Goal: Communication & Community: Answer question/provide support

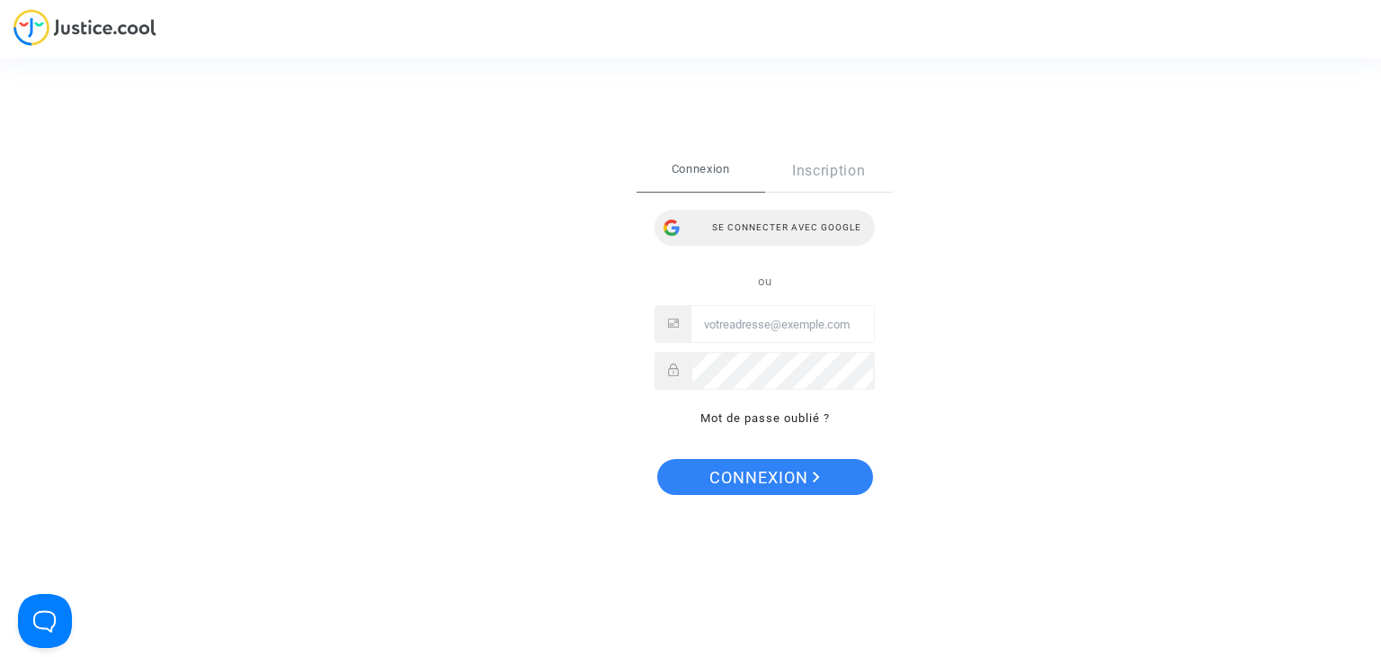
click at [771, 219] on div "Se connecter avec Google" at bounding box center [765, 228] width 220 height 36
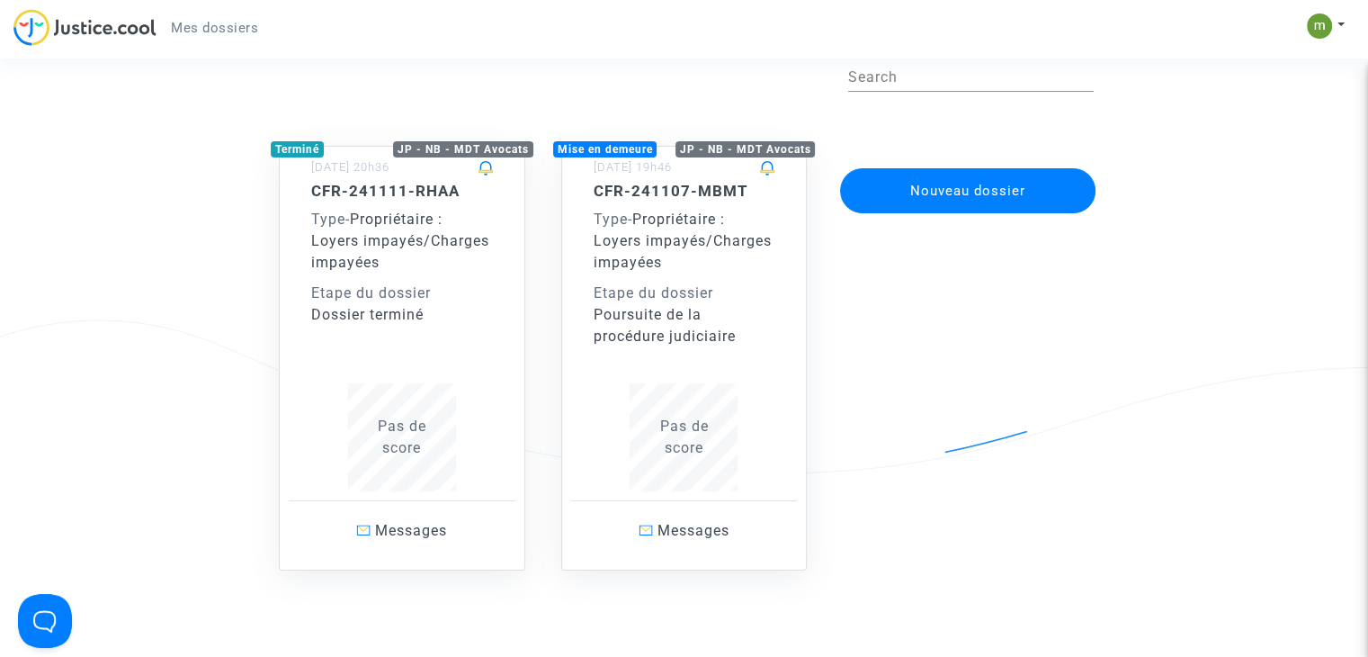
scroll to position [90, 0]
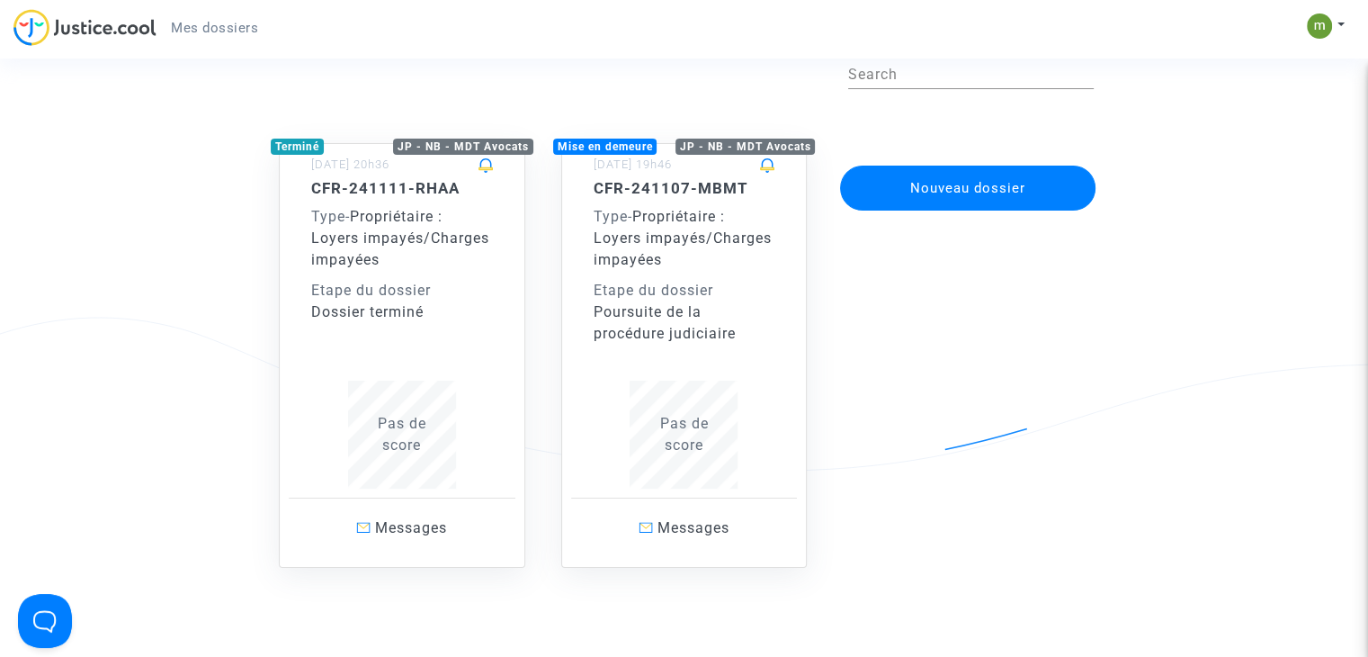
click at [630, 340] on div "Poursuite de la procédure judiciaire" at bounding box center [685, 322] width 182 height 43
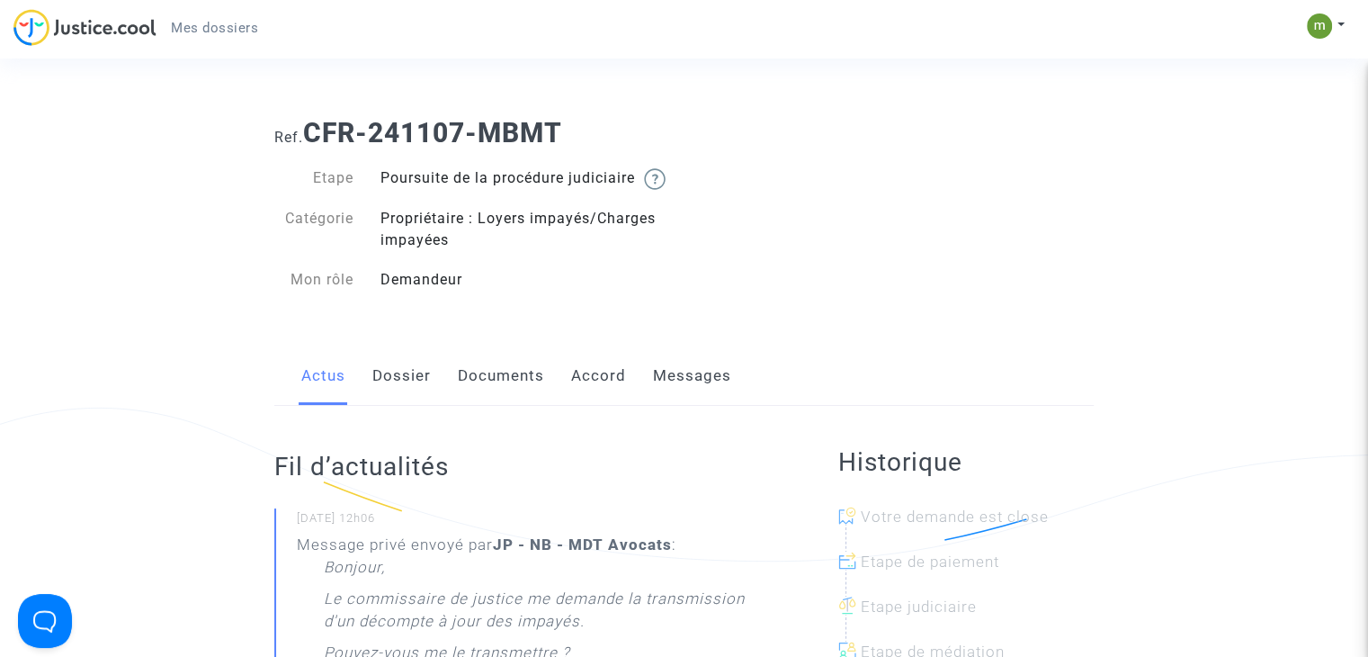
click at [410, 390] on link "Dossier" at bounding box center [401, 375] width 58 height 59
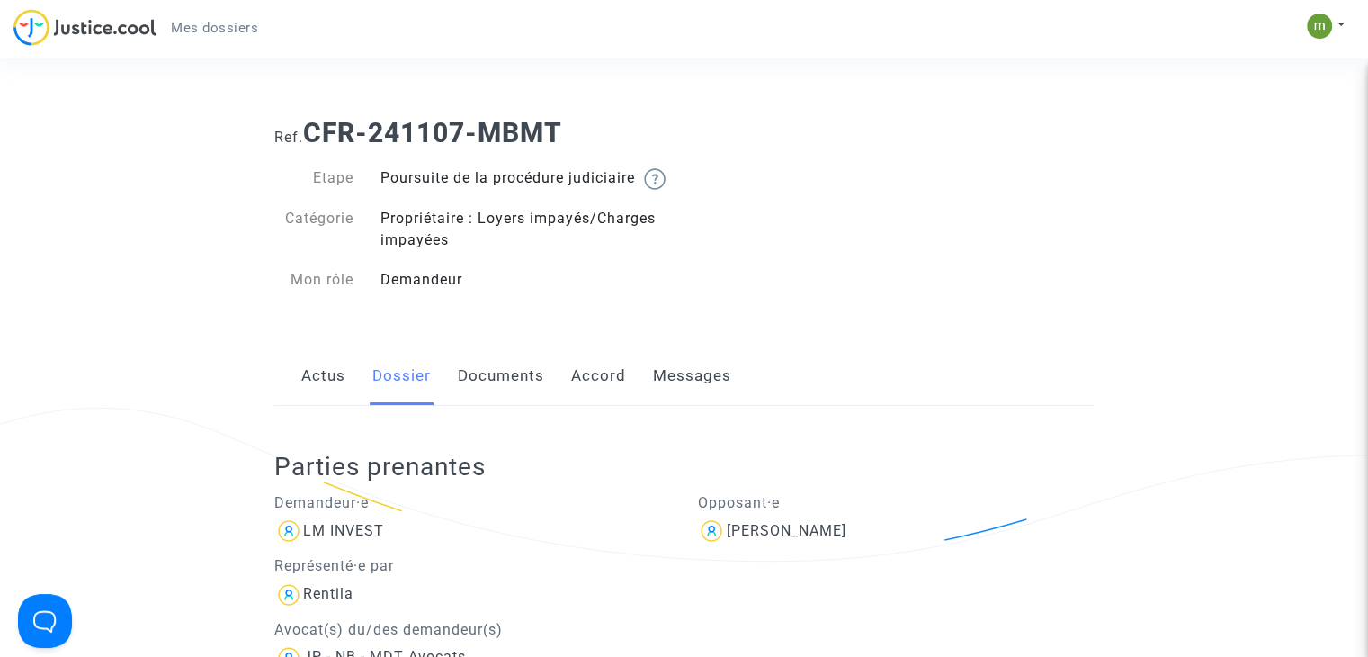
click at [500, 406] on link "Documents" at bounding box center [501, 375] width 86 height 59
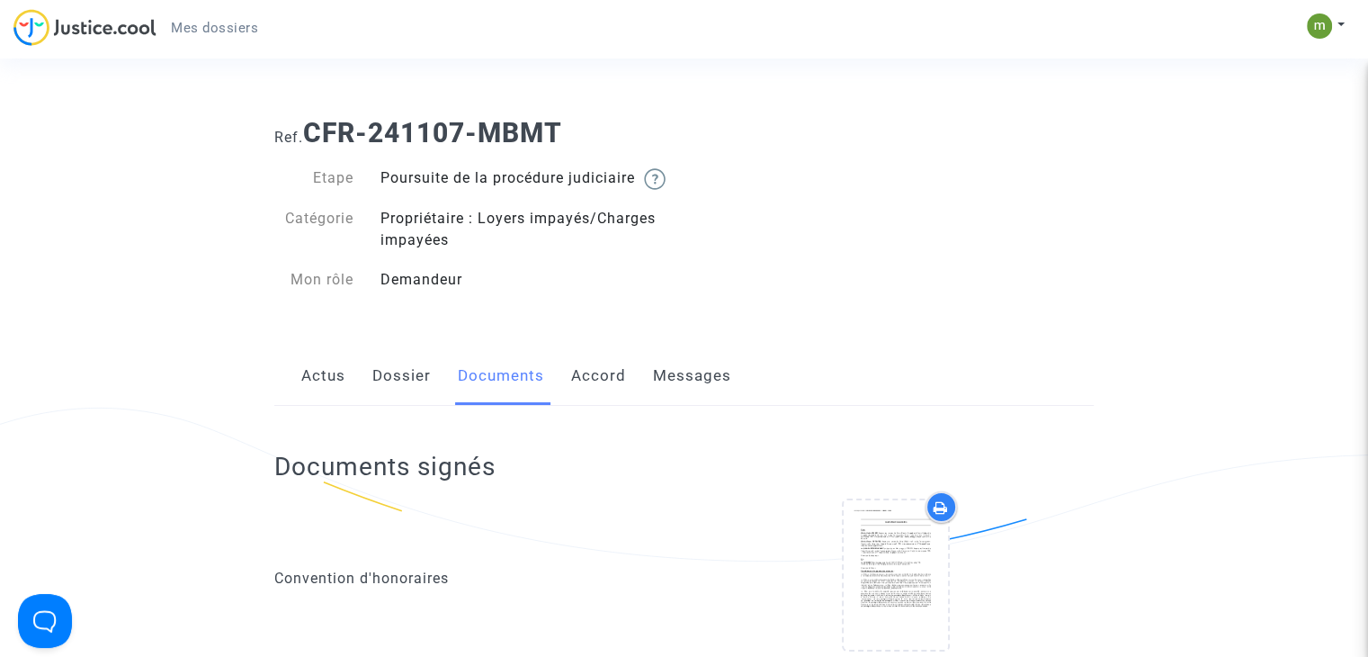
click at [336, 394] on link "Actus" at bounding box center [323, 375] width 44 height 59
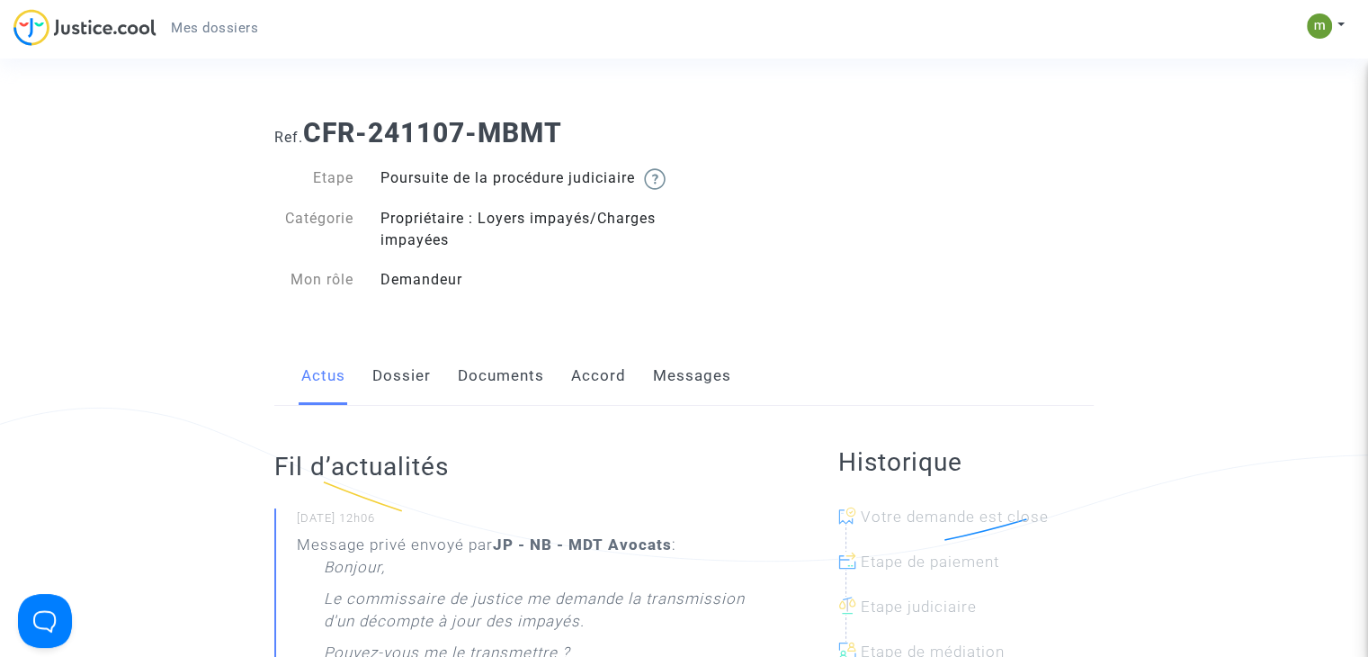
click at [694, 397] on link "Messages" at bounding box center [692, 375] width 78 height 59
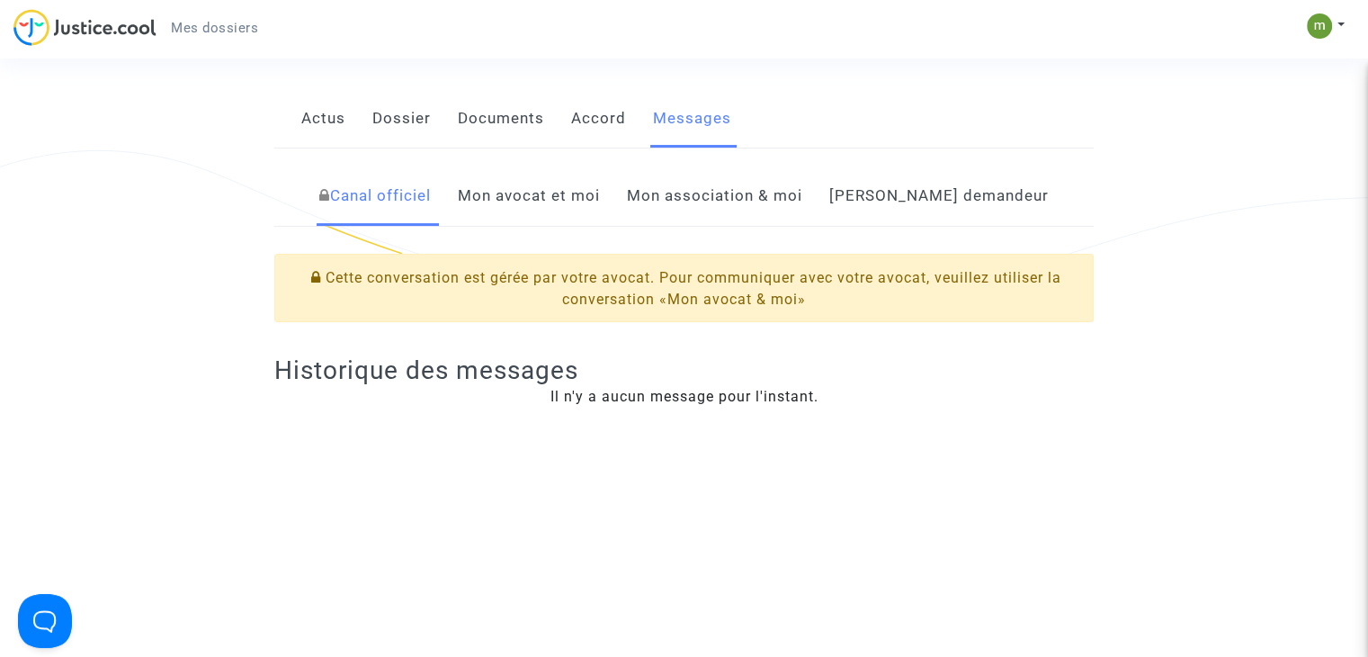
scroll to position [270, 0]
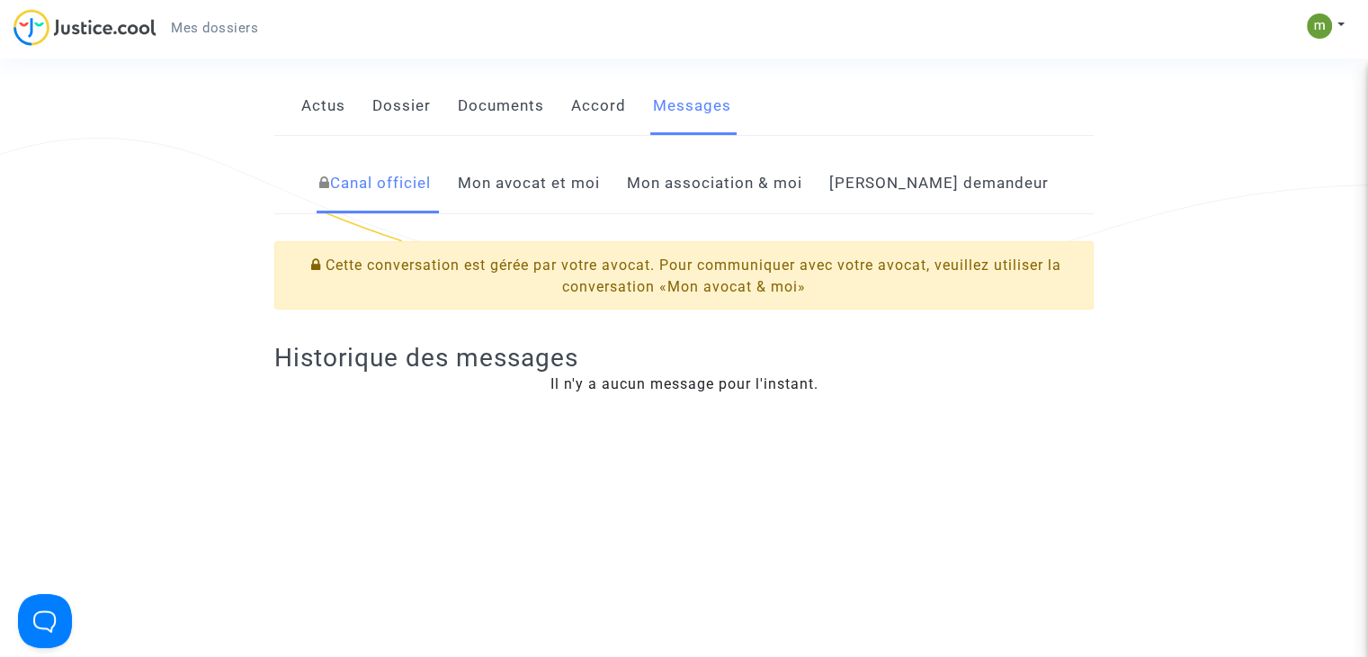
click at [573, 213] on link "Mon avocat et moi" at bounding box center [529, 183] width 142 height 59
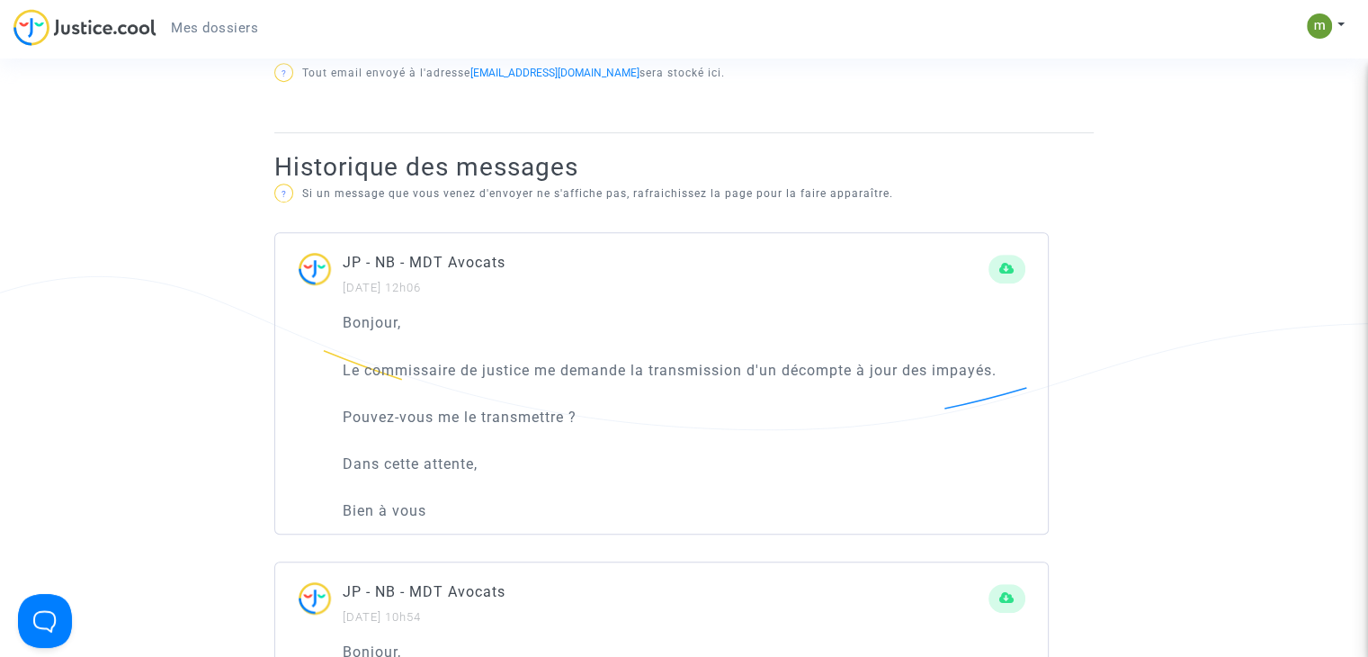
scroll to position [899, 0]
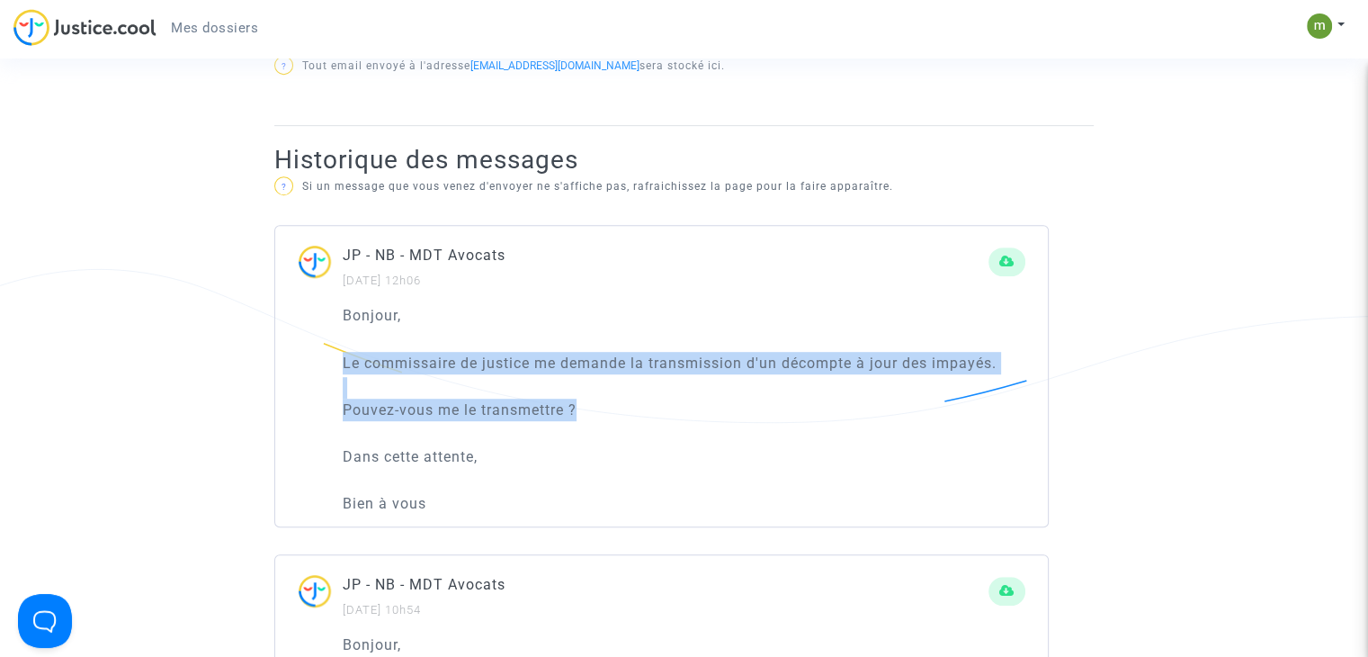
drag, startPoint x: 335, startPoint y: 380, endPoint x: 694, endPoint y: 432, distance: 362.6
click at [694, 432] on div "Bonjour, Le commissaire de justice me demande la transmission d'un décompte à j…" at bounding box center [661, 415] width 773 height 222
click at [694, 421] on p "Pouvez-vous me le transmettre ?" at bounding box center [684, 409] width 683 height 22
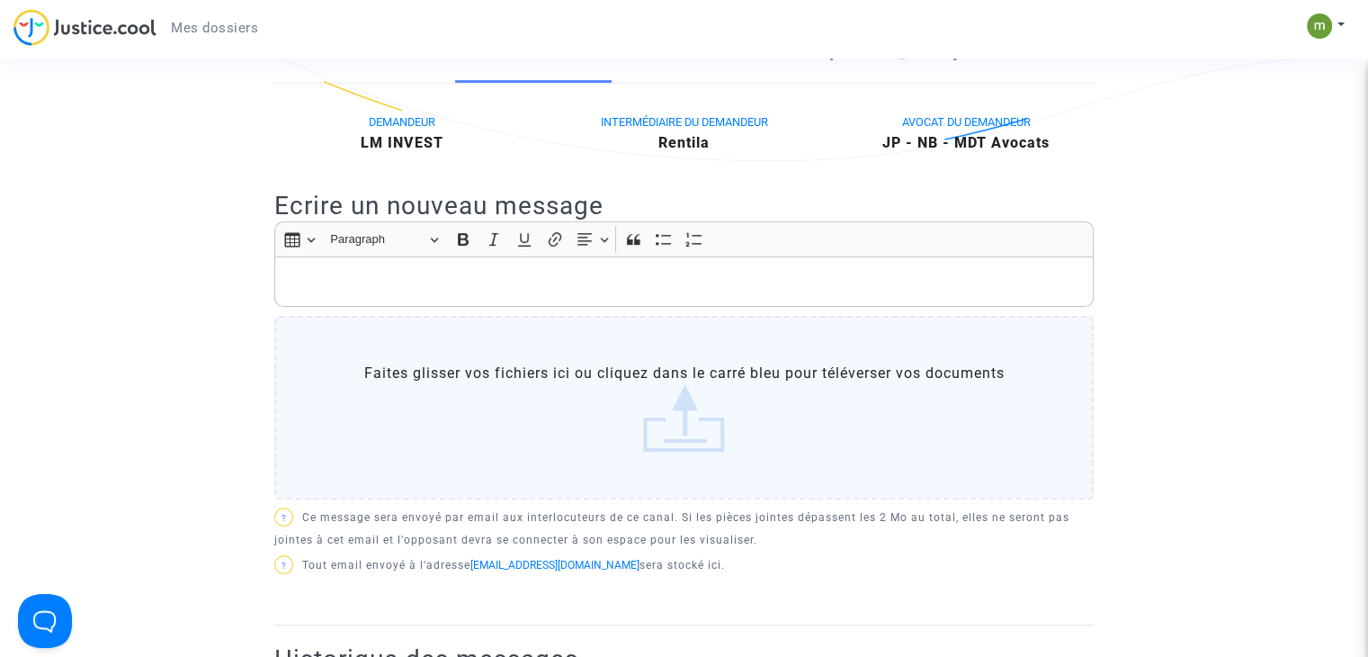
scroll to position [360, 0]
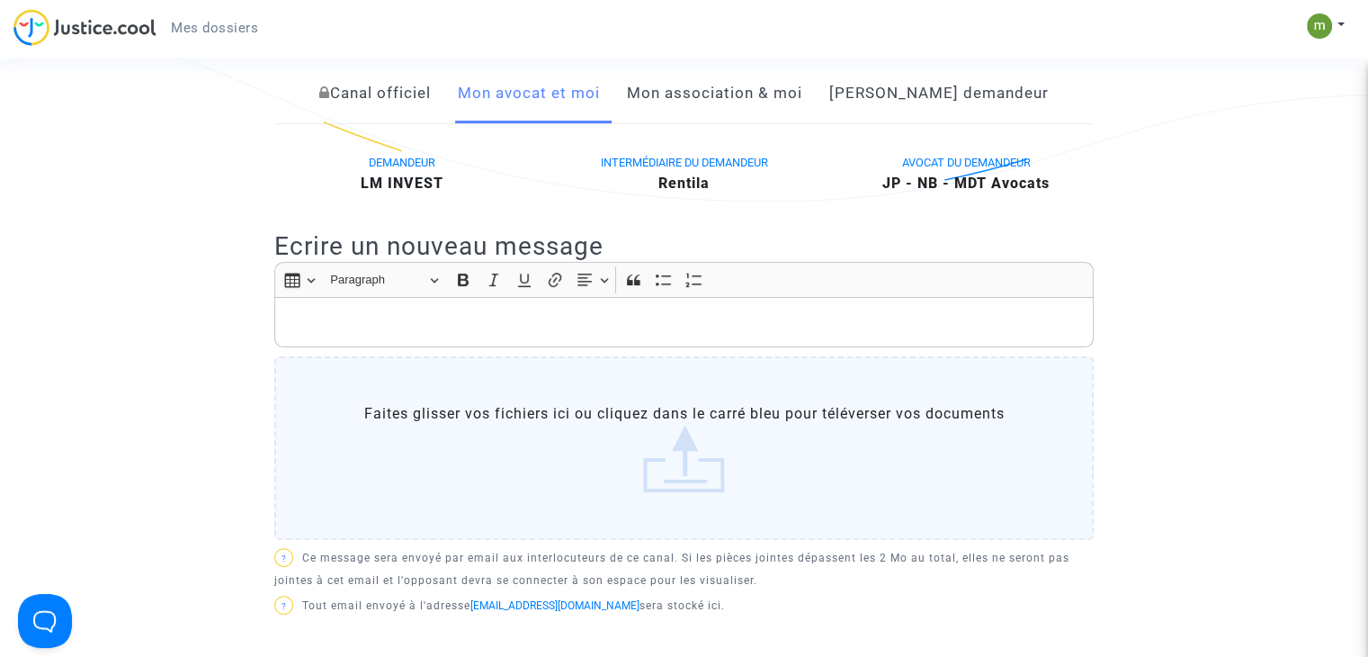
click at [433, 334] on p "Rich Text Editor, main" at bounding box center [684, 322] width 800 height 22
click at [543, 293] on button "Link (Ctrl+K) Link" at bounding box center [554, 279] width 27 height 27
click at [727, 297] on div "Insert table Insert table Heading Paragraph Paragraph Heading 1 Heading 2 Headi…" at bounding box center [684, 280] width 810 height 34
click at [444, 323] on div "​​​​​​​" at bounding box center [683, 322] width 819 height 50
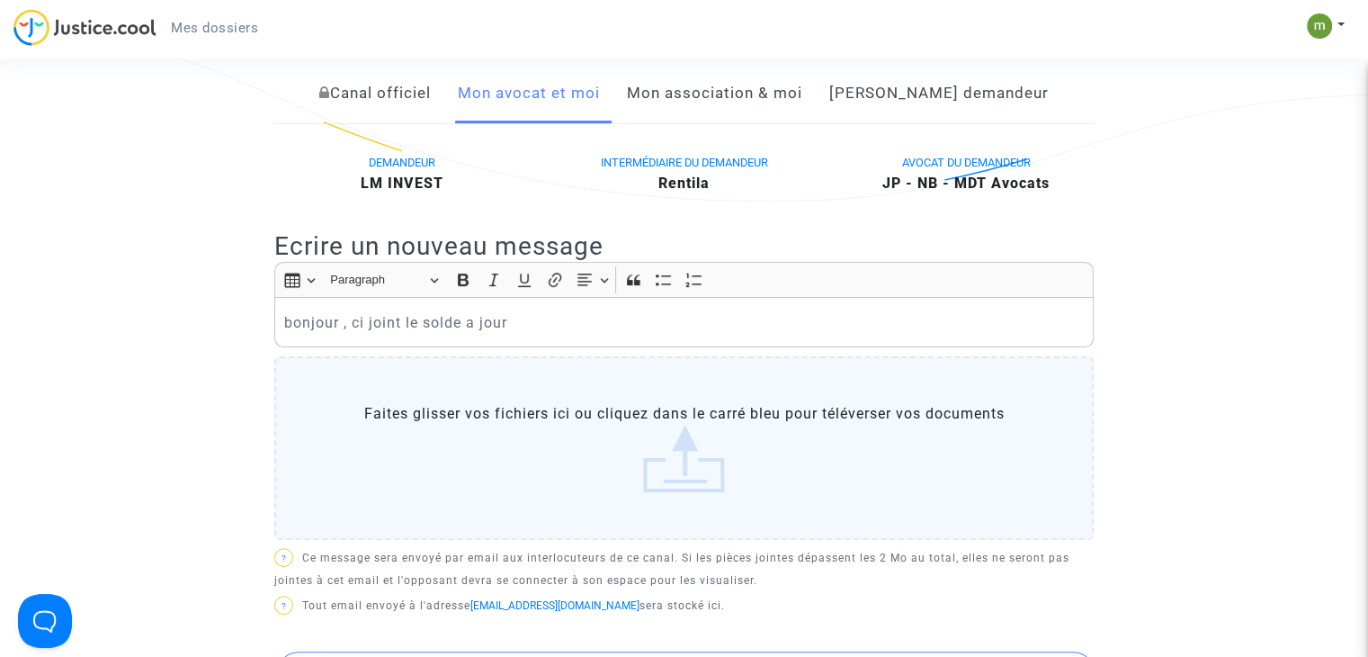
click at [642, 454] on label "Faites glisser vos fichiers ici ou cliquez dans le carré bleu pour téléverser v…" at bounding box center [683, 447] width 819 height 183
click at [0, 0] on input "Faites glisser vos fichiers ici ou cliquez dans le carré bleu pour téléverser v…" at bounding box center [0, 0] width 0 height 0
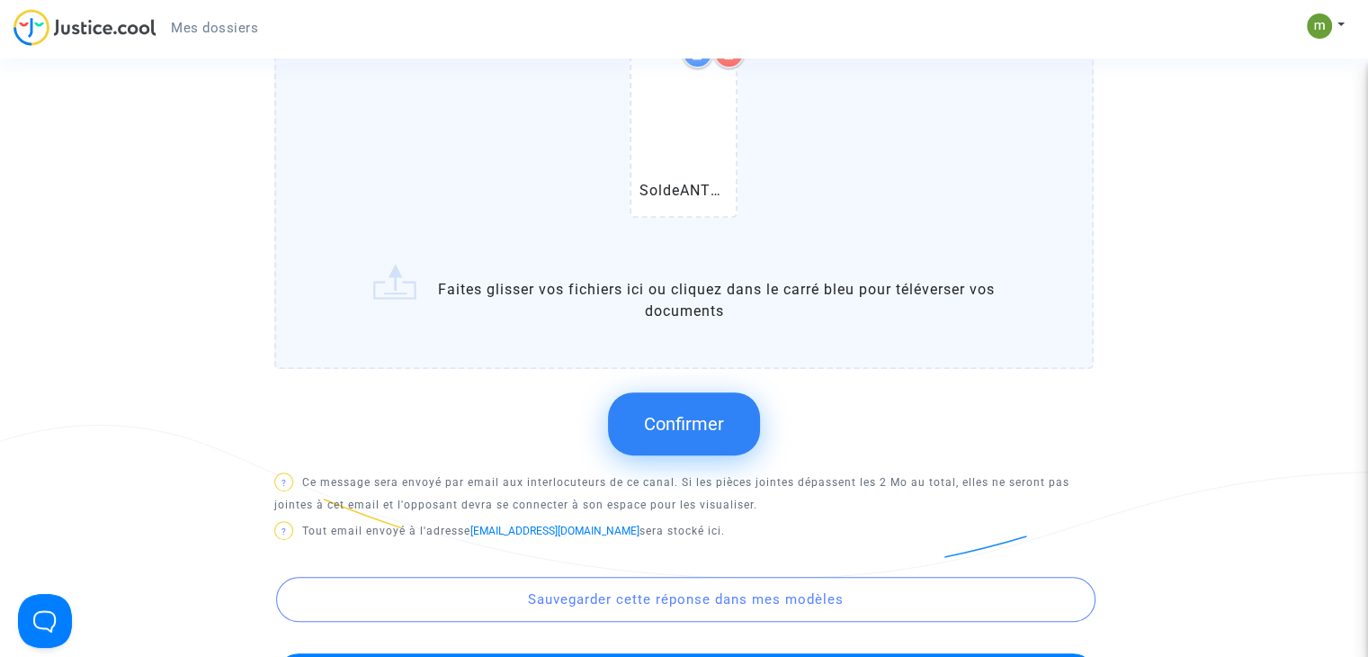
scroll to position [809, 0]
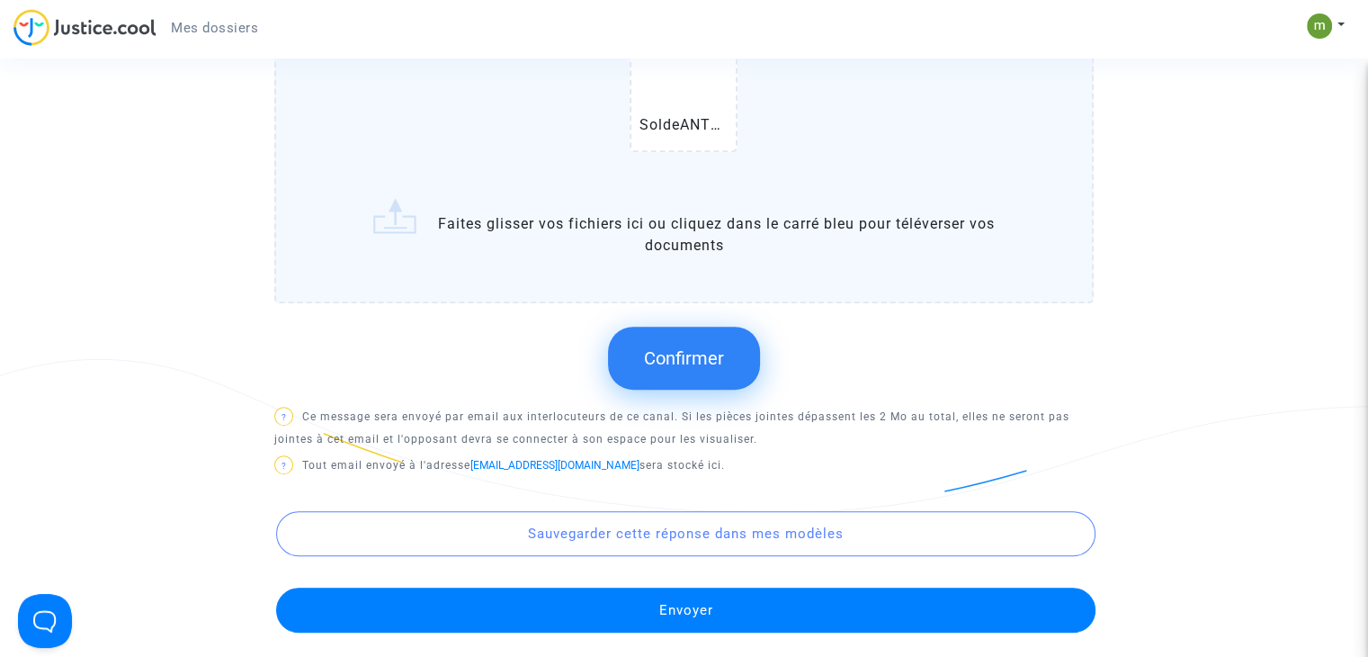
click at [662, 369] on span "Confirmer" at bounding box center [684, 358] width 80 height 22
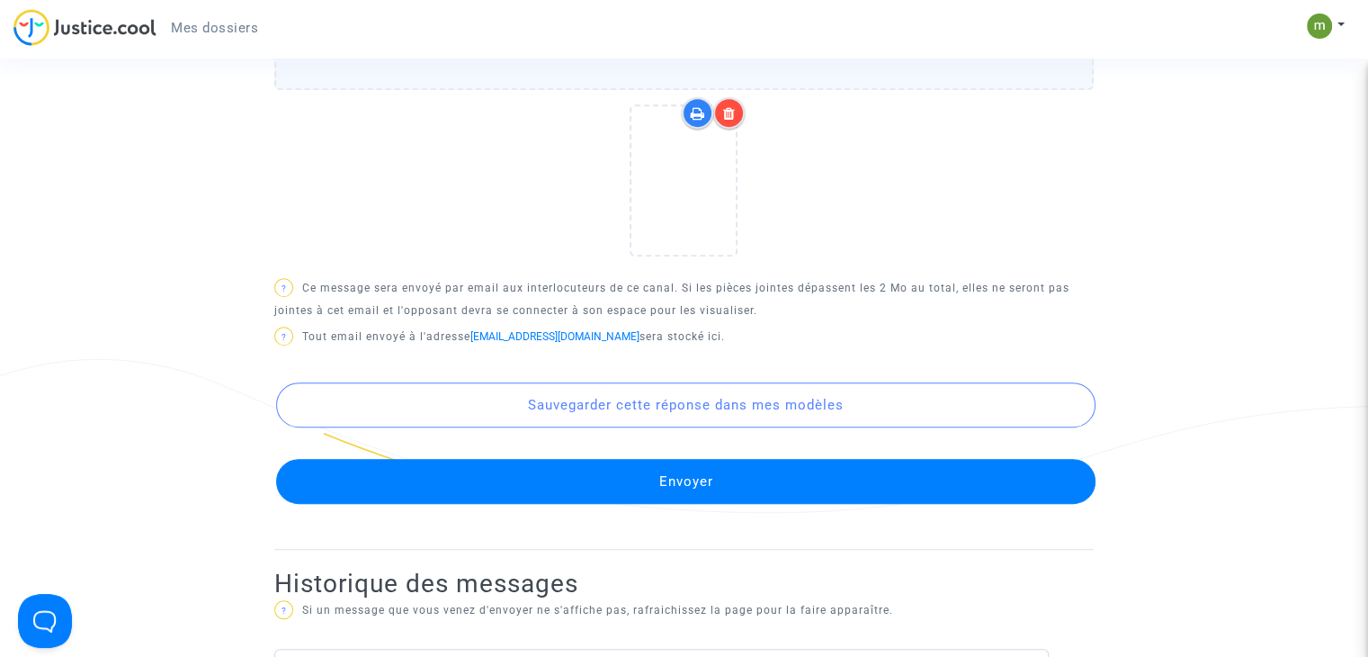
click at [689, 427] on button "Sauvegarder cette réponse dans mes modèles" at bounding box center [685, 404] width 819 height 45
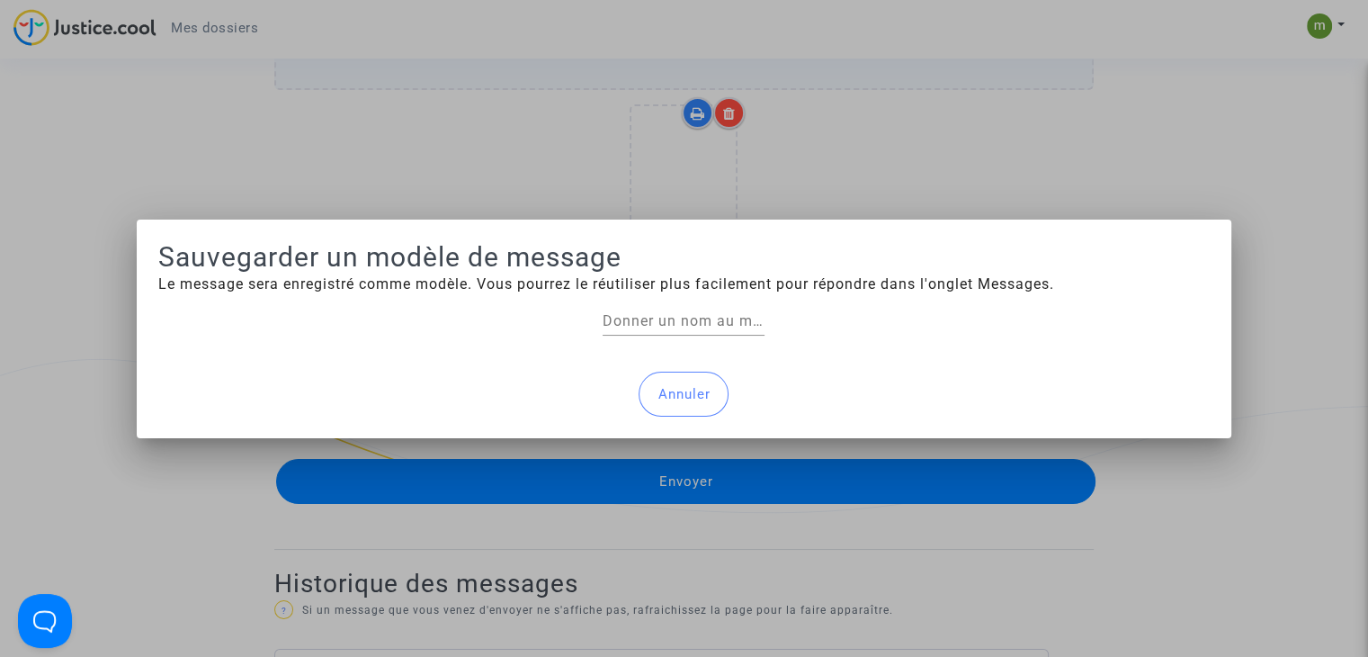
scroll to position [0, 0]
click at [693, 398] on button "Annuler" at bounding box center [684, 393] width 90 height 45
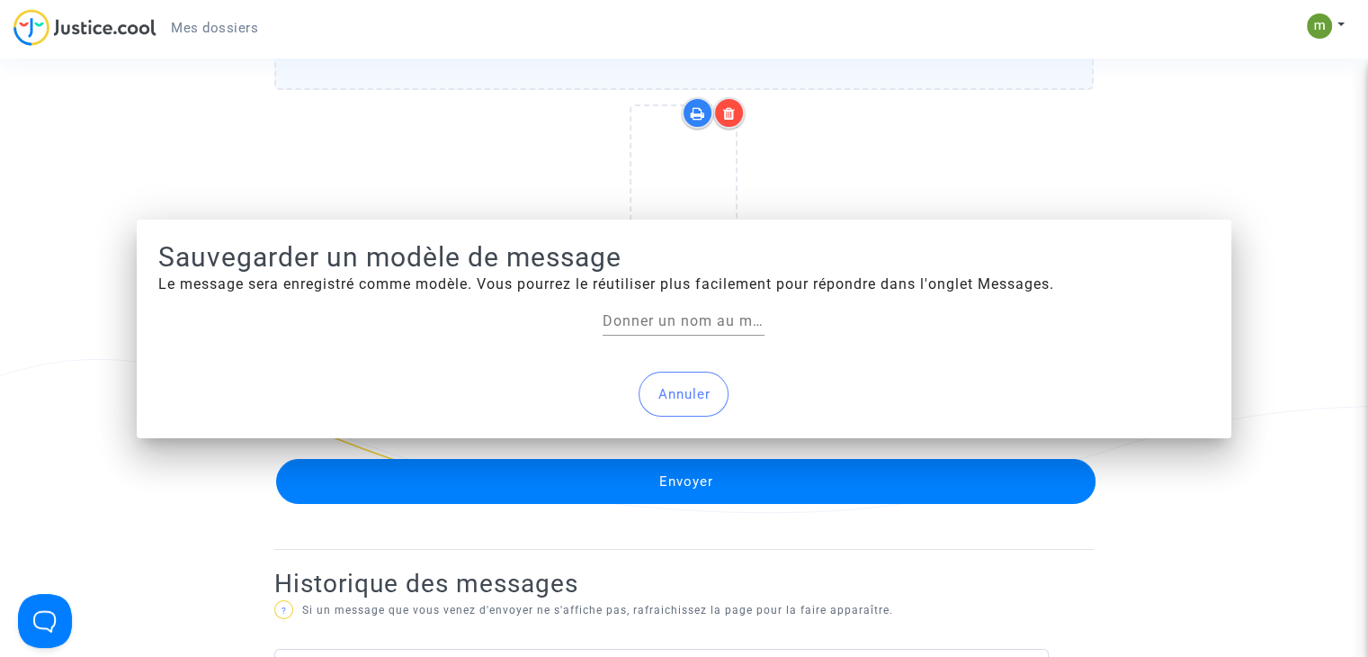
scroll to position [809, 0]
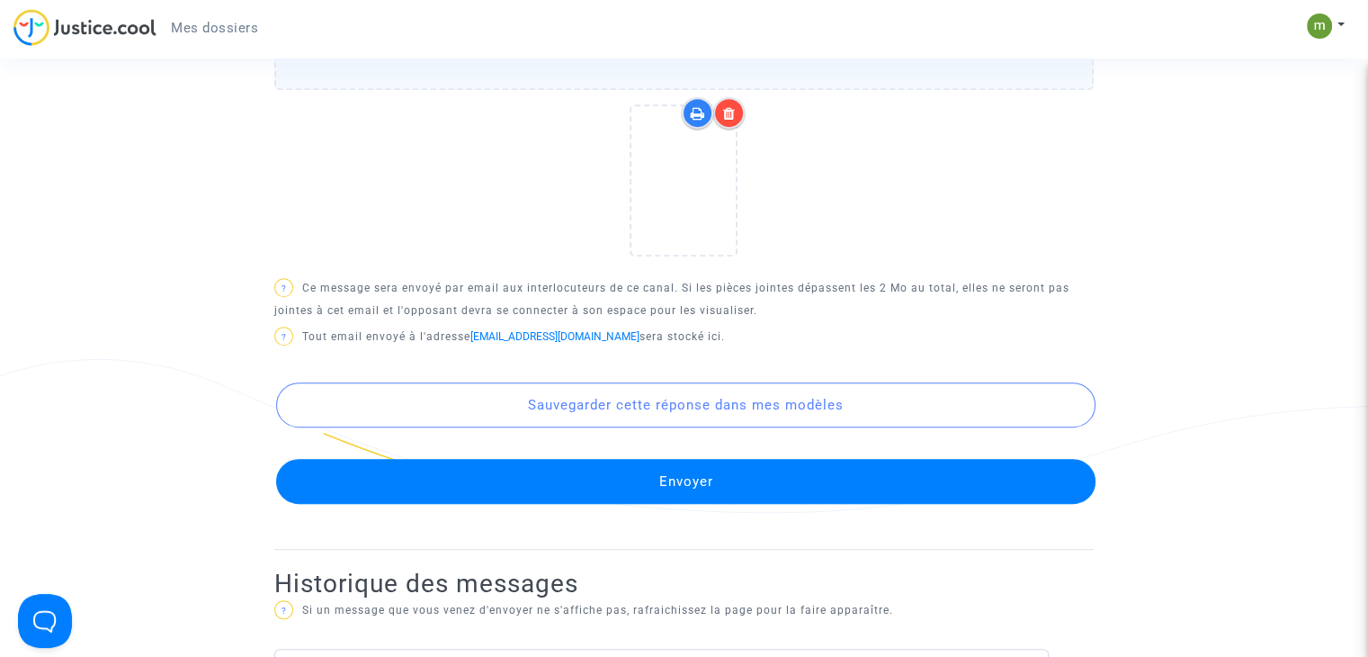
click at [704, 476] on div "Sauvegarder cette réponse dans mes modèles Envoyer" at bounding box center [683, 427] width 819 height 153
click at [698, 504] on button "Envoyer" at bounding box center [685, 481] width 819 height 45
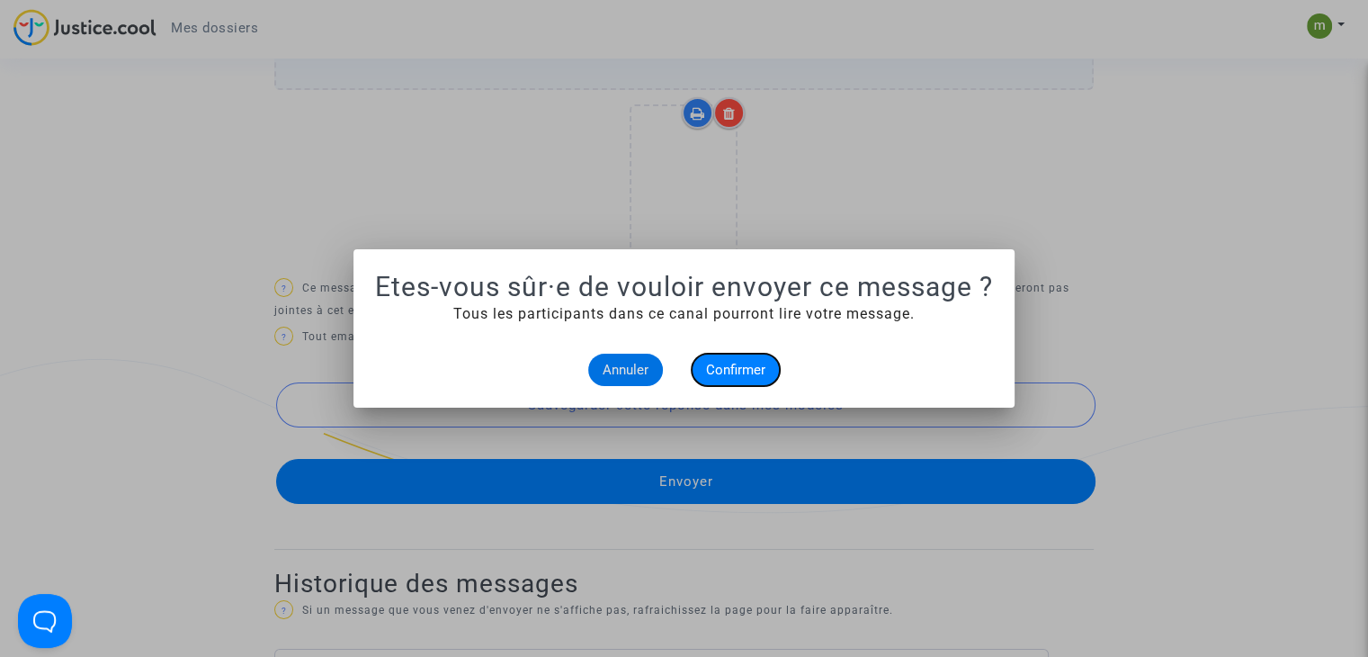
click at [735, 362] on span "Confirmer" at bounding box center [735, 370] width 59 height 16
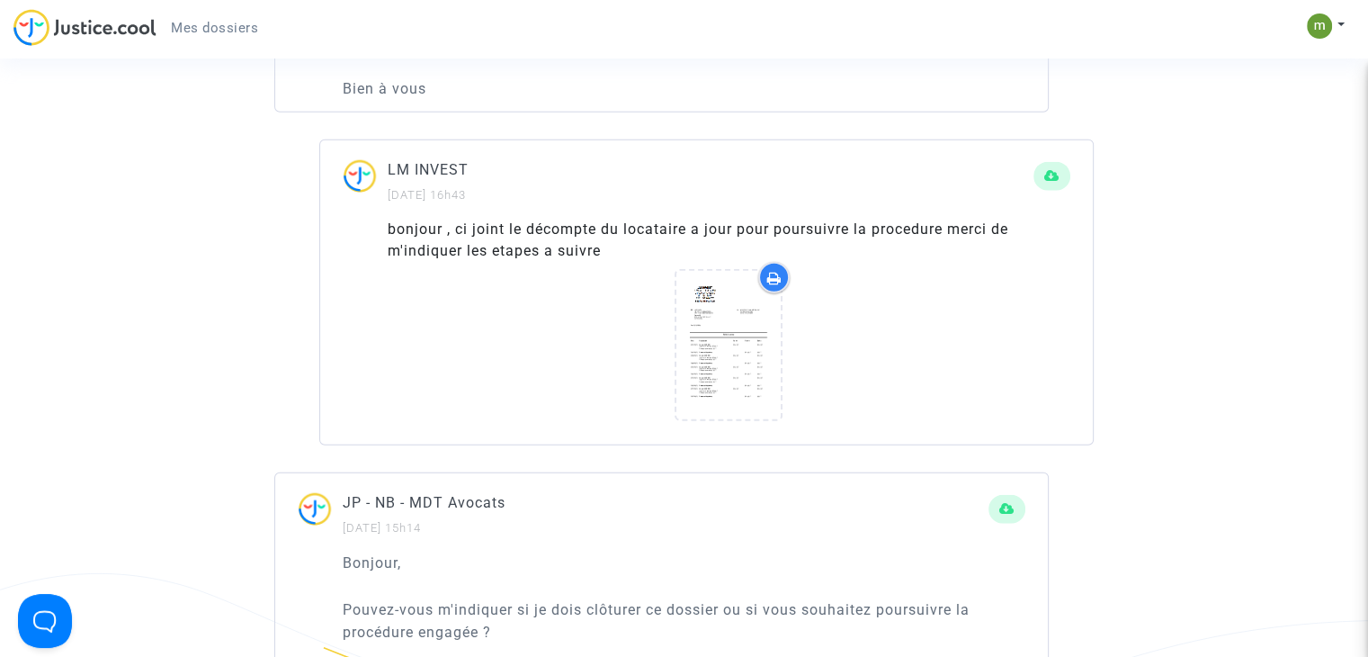
scroll to position [4317, 0]
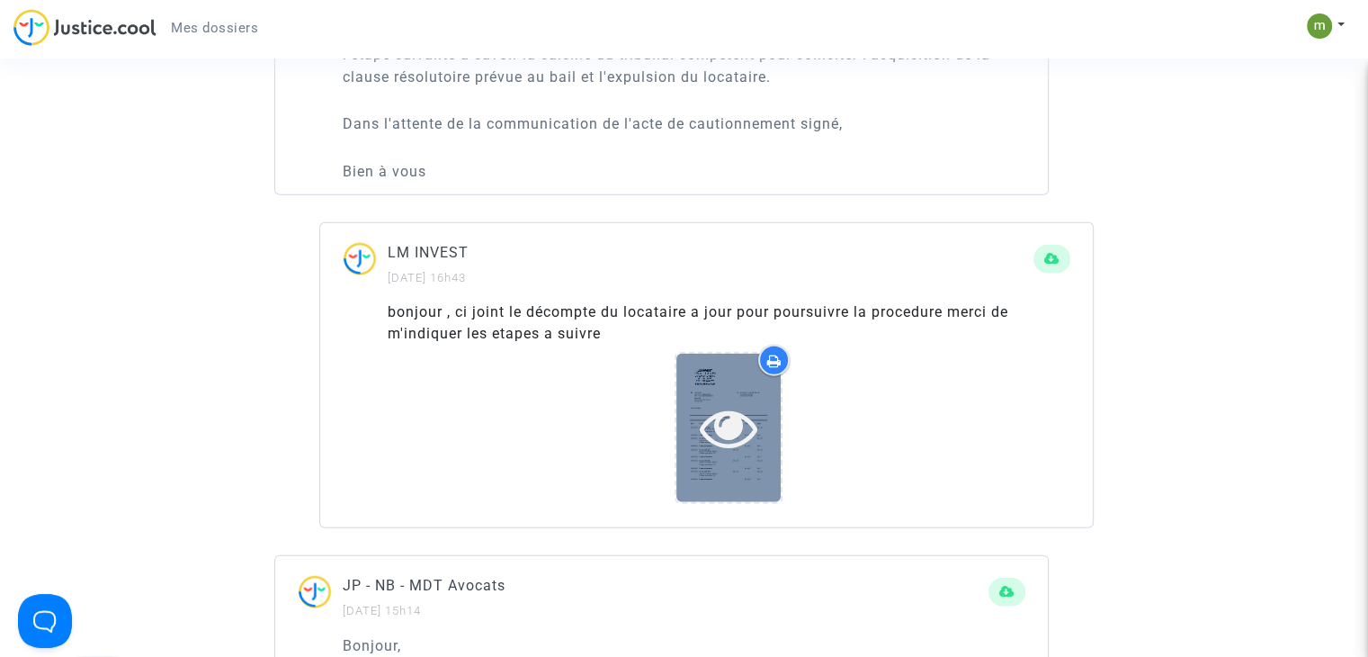
click at [741, 418] on icon at bounding box center [729, 427] width 58 height 58
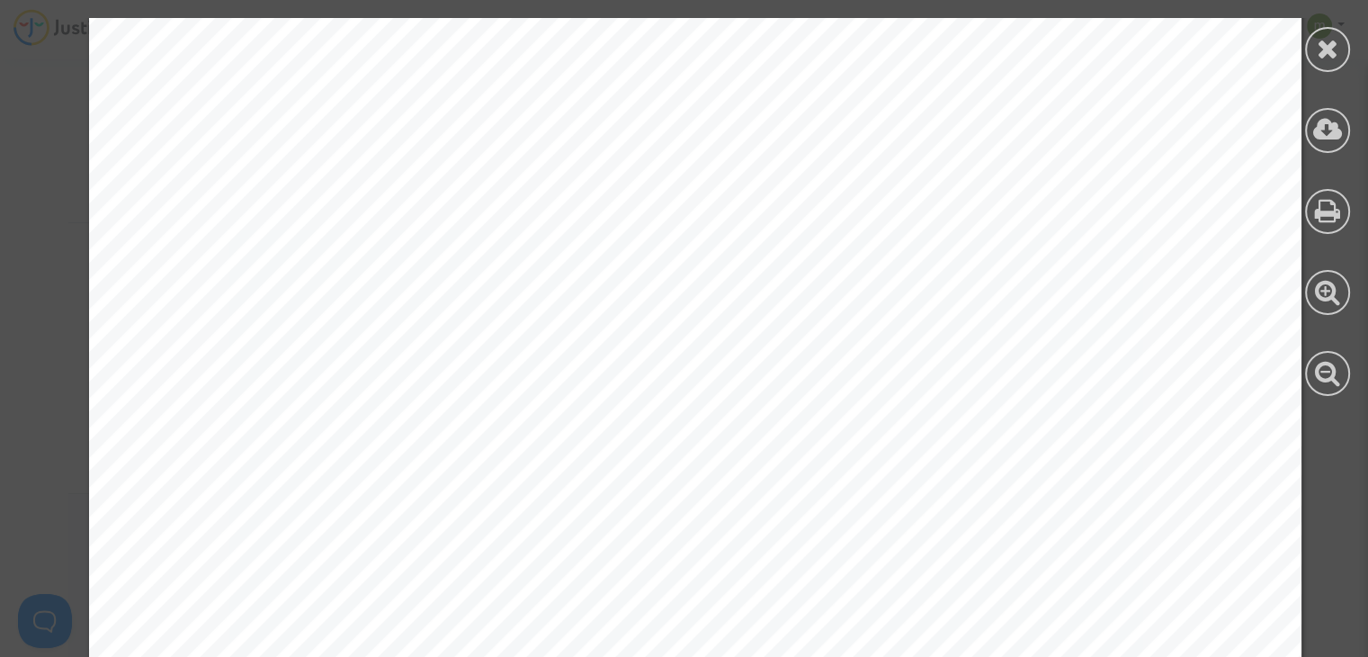
scroll to position [12725, 0]
click at [1325, 51] on icon at bounding box center [1328, 48] width 22 height 27
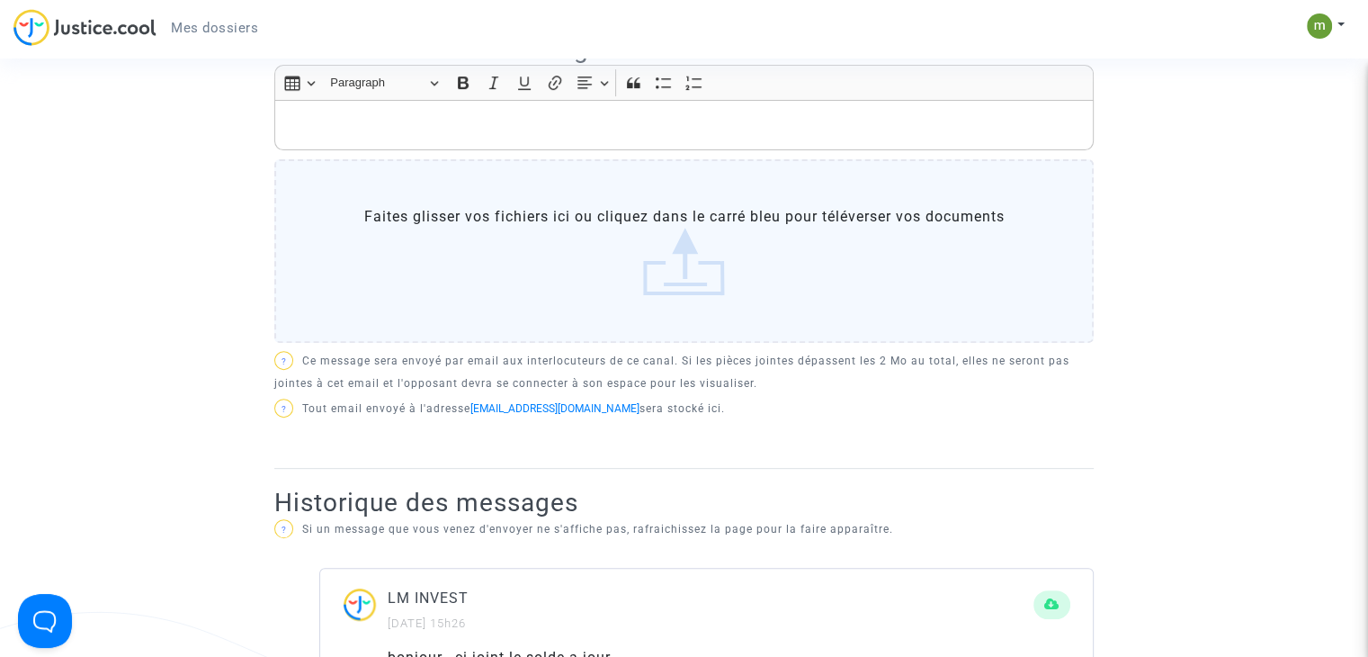
scroll to position [0, 0]
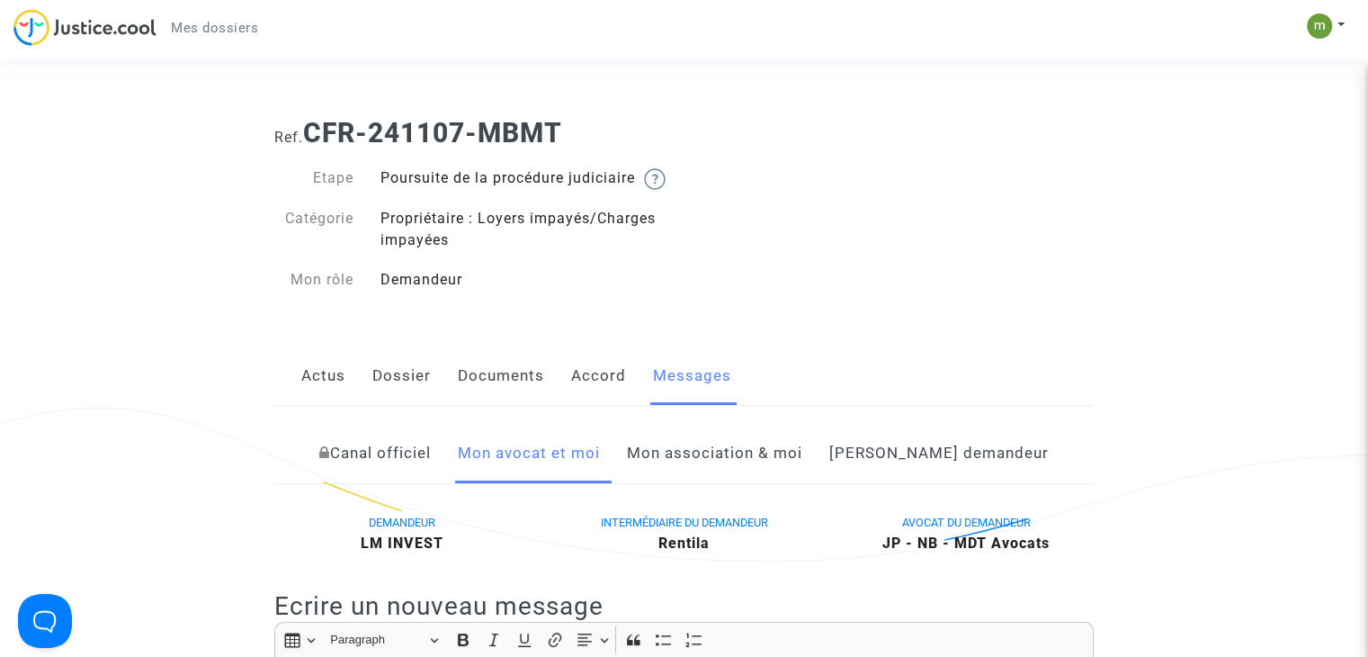
click at [331, 393] on link "Actus" at bounding box center [323, 375] width 44 height 59
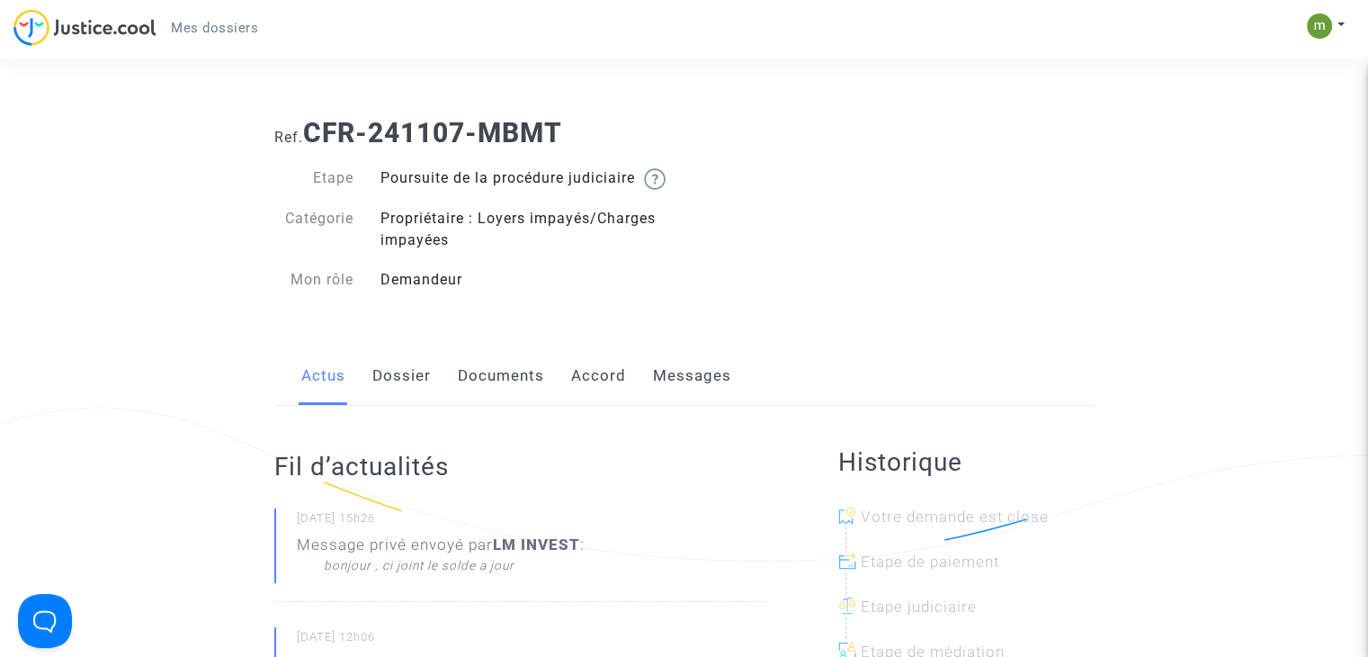
click at [425, 405] on link "Dossier" at bounding box center [401, 375] width 58 height 59
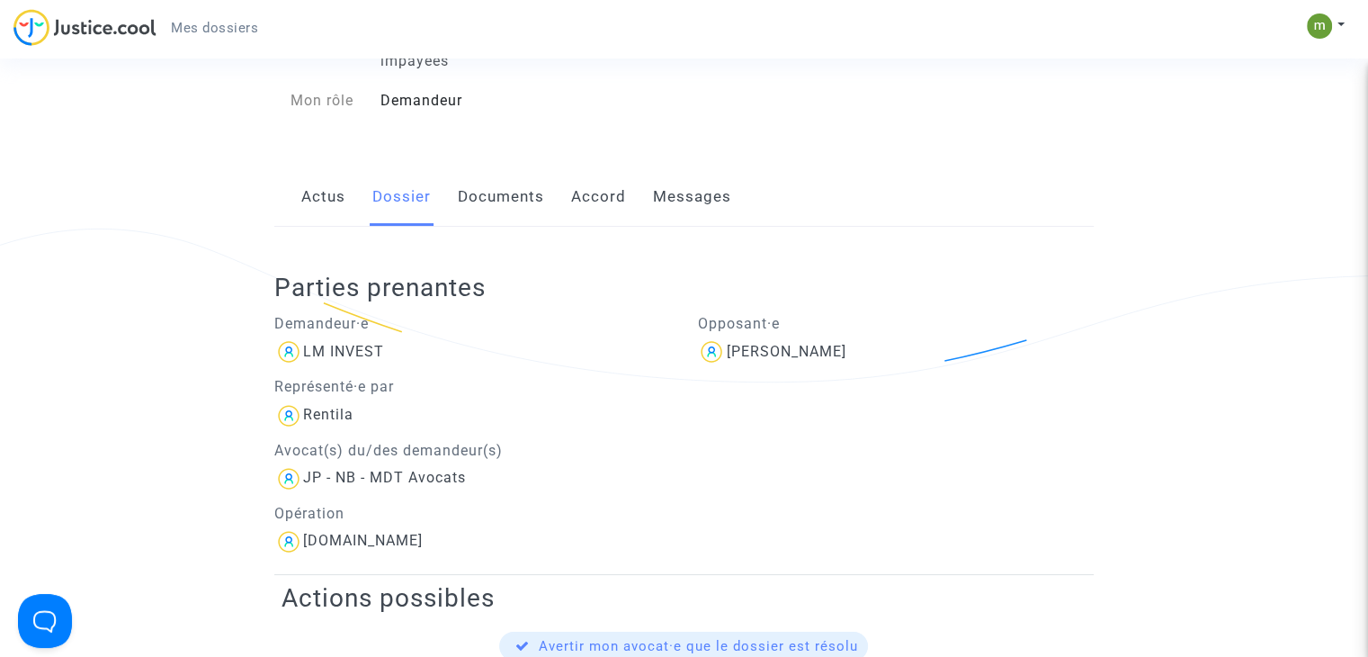
scroll to position [180, 0]
